Goal: Obtain resource: Obtain resource

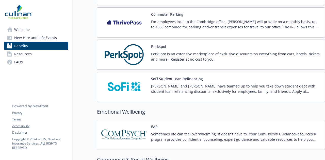
scroll to position [612, 0]
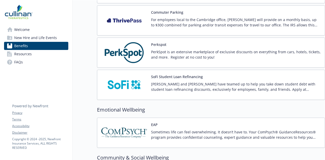
click at [135, 48] on img at bounding box center [124, 53] width 46 height 22
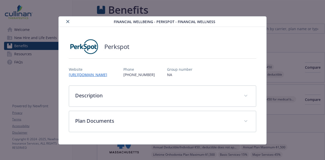
scroll to position [612, 0]
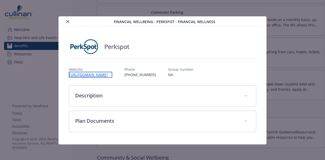
click at [112, 76] on link "[URL][DOMAIN_NAME]" at bounding box center [90, 75] width 43 height 6
